Goal: Transaction & Acquisition: Purchase product/service

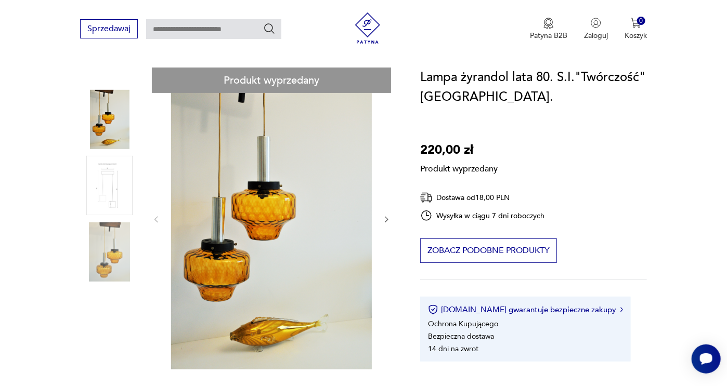
click at [113, 245] on div "Produkt wyprzedany Opis produktu Ciekawy żyrandol, z dużymi szklanymi kloszami …" at bounding box center [237, 349] width 315 height 562
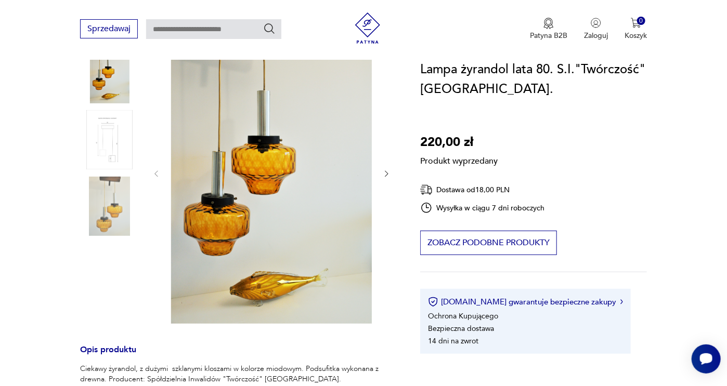
scroll to position [156, 0]
